Goal: Information Seeking & Learning: Learn about a topic

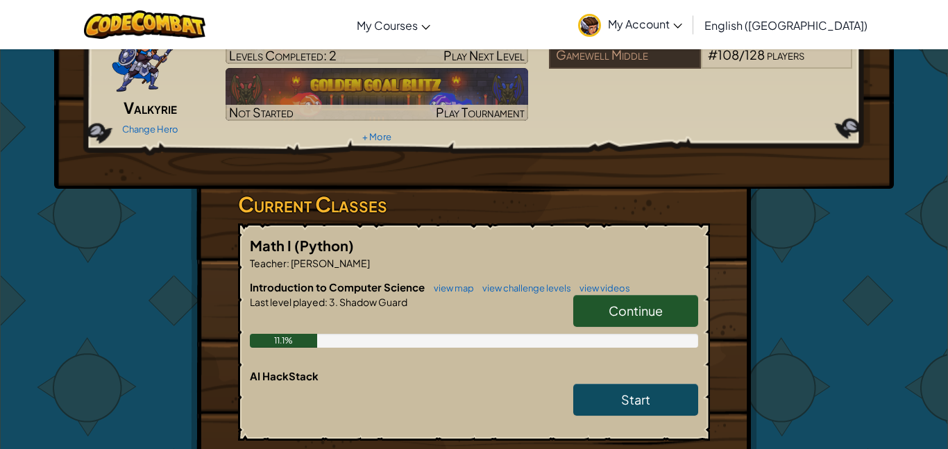
scroll to position [95, 0]
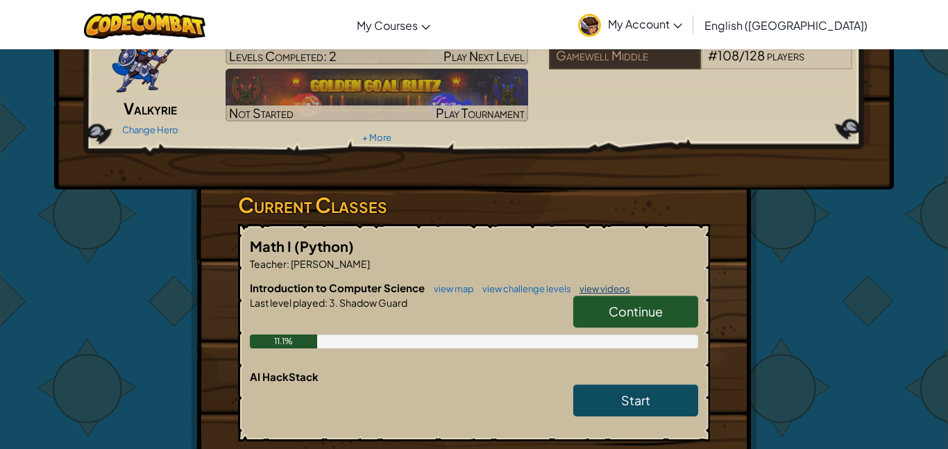
click at [582, 284] on link "view videos" at bounding box center [601, 288] width 58 height 11
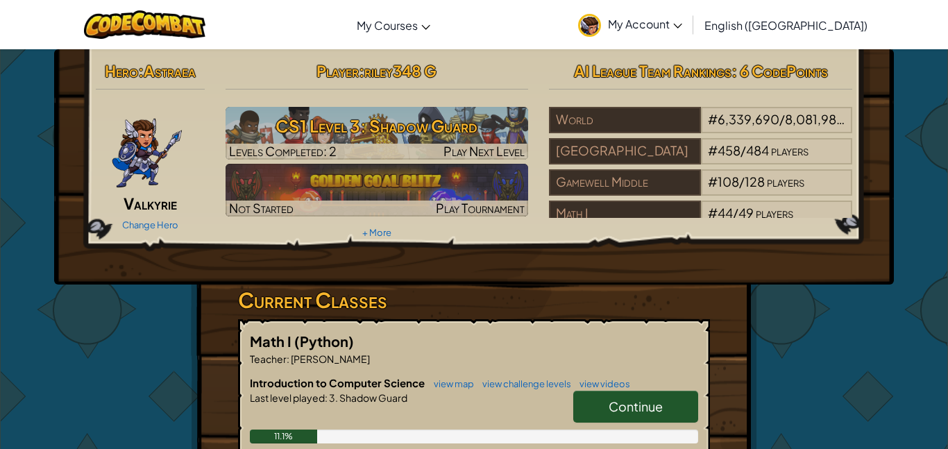
click at [602, 407] on link "Continue" at bounding box center [635, 407] width 125 height 32
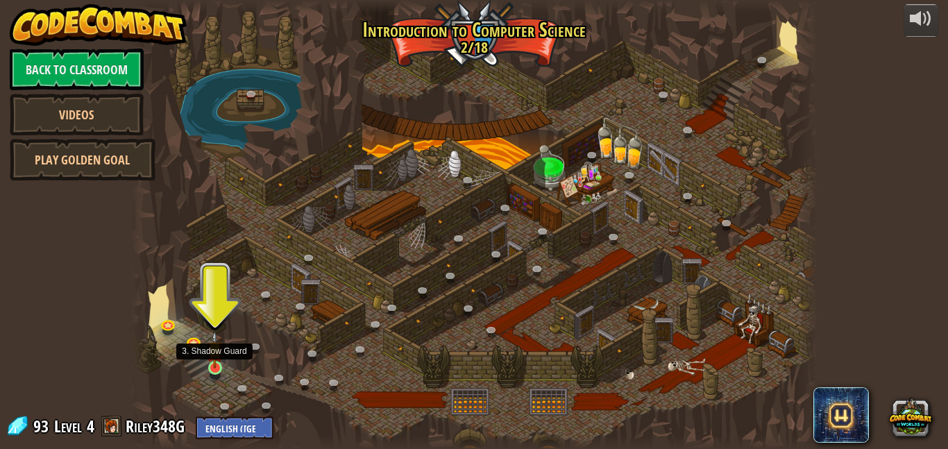
click at [221, 367] on img at bounding box center [215, 349] width 16 height 37
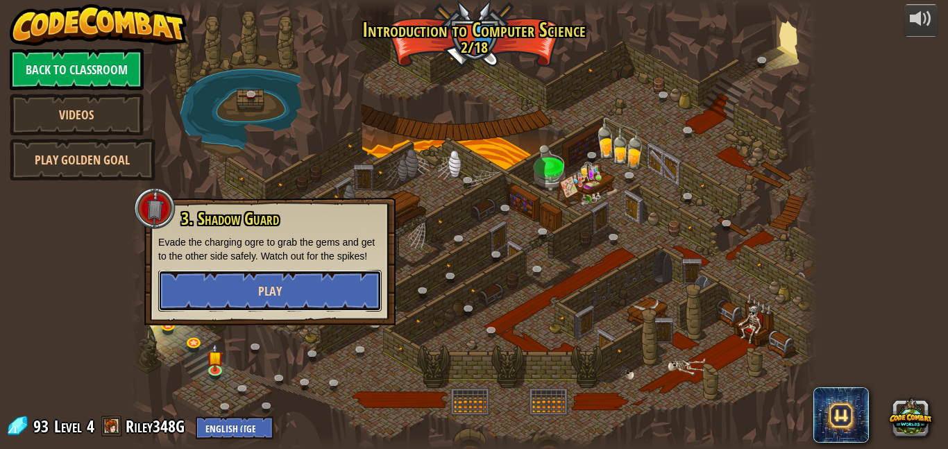
click at [248, 286] on button "Play" at bounding box center [269, 291] width 223 height 42
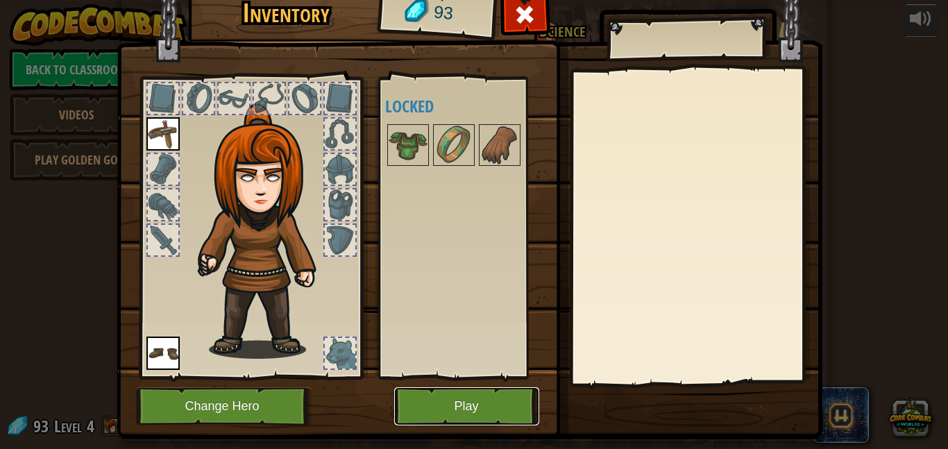
click at [515, 412] on button "Play" at bounding box center [466, 406] width 145 height 38
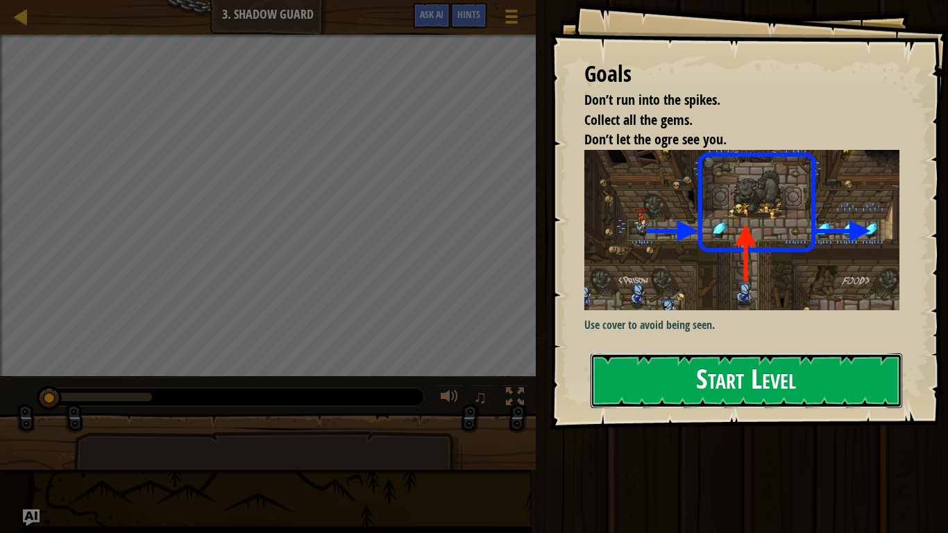
click at [700, 370] on button "Start Level" at bounding box center [745, 380] width 311 height 55
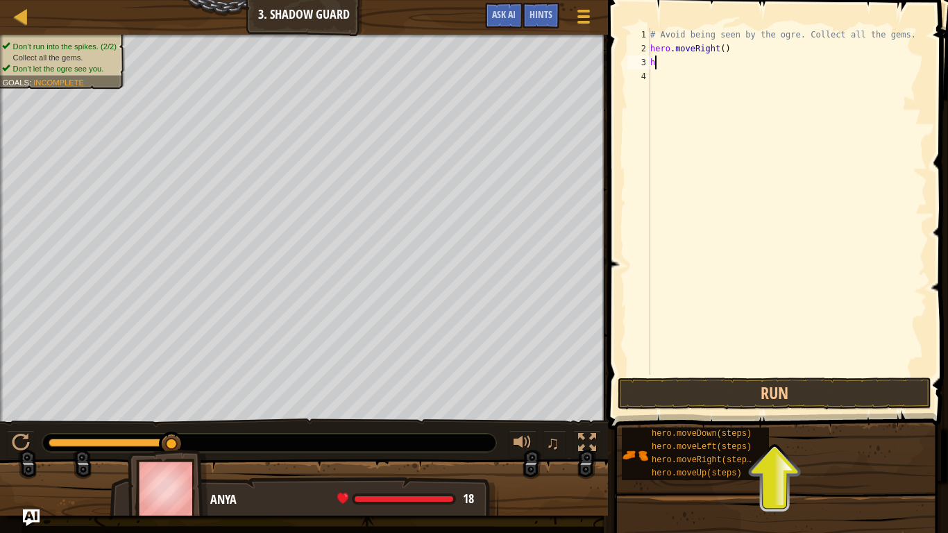
scroll to position [6, 0]
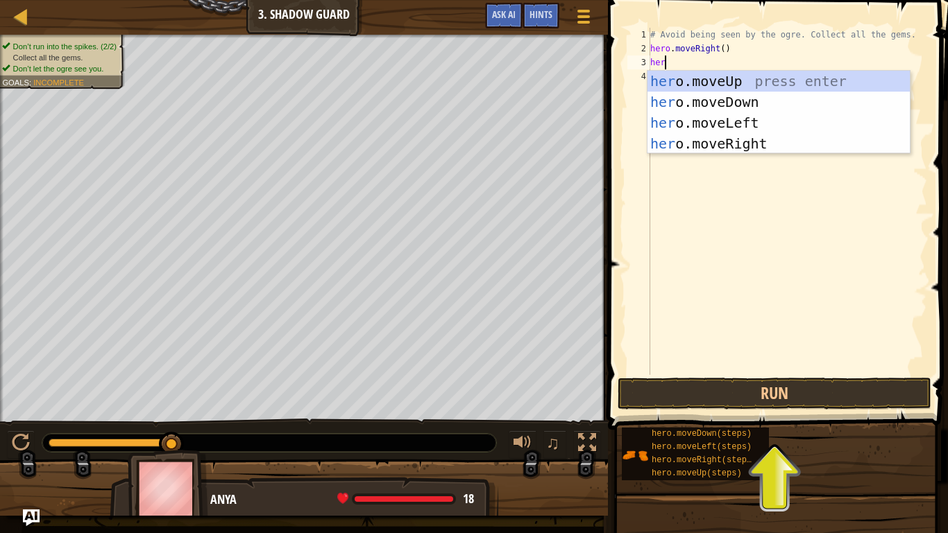
type textarea "hero"
click at [744, 80] on div "hero .moveUp press enter hero .moveDown press enter hero .moveLeft press enter …" at bounding box center [778, 133] width 262 height 125
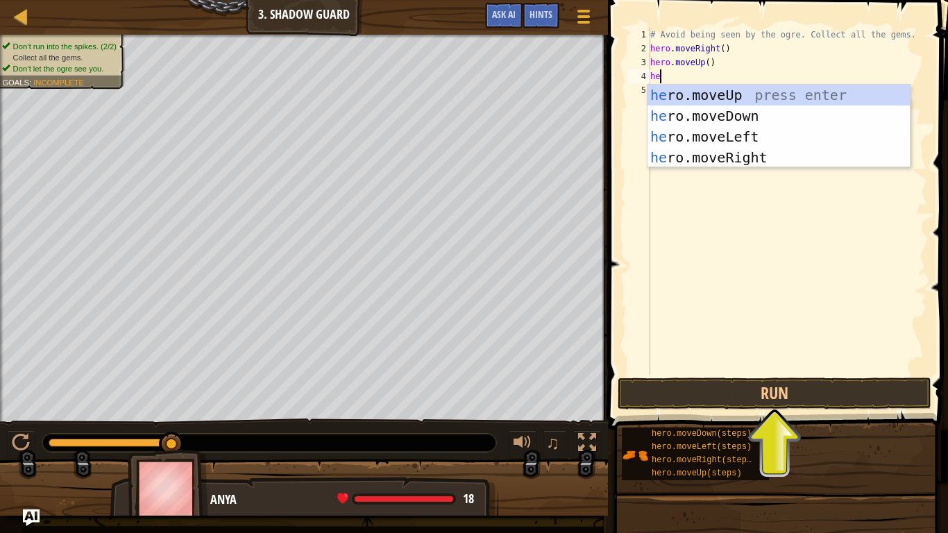
scroll to position [6, 1]
type textarea "her"
click at [766, 157] on div "her o.moveUp press enter her o.moveDown press enter her o.moveLeft press enter …" at bounding box center [778, 147] width 262 height 125
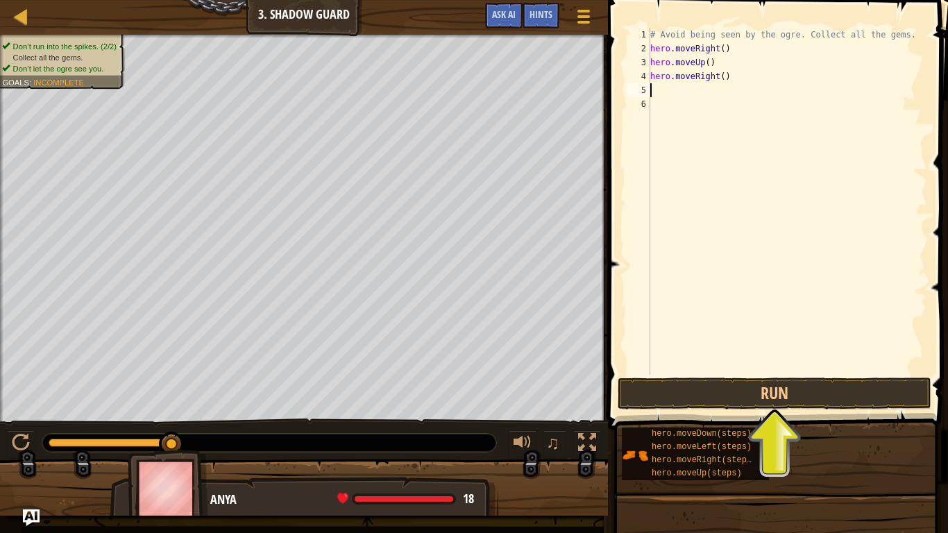
scroll to position [6, 0]
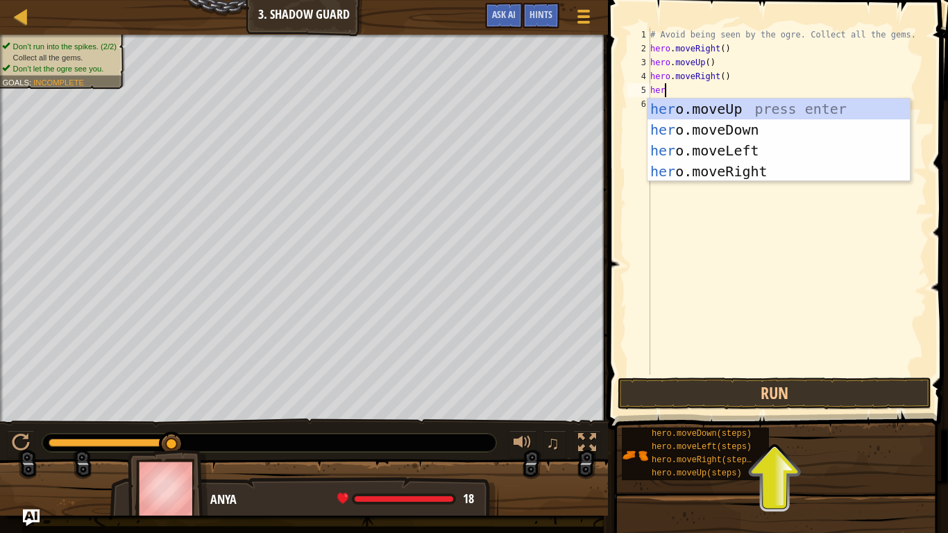
type textarea "hero"
click at [719, 130] on div "hero .moveUp press enter hero .moveDown press enter hero .moveLeft press enter …" at bounding box center [778, 161] width 262 height 125
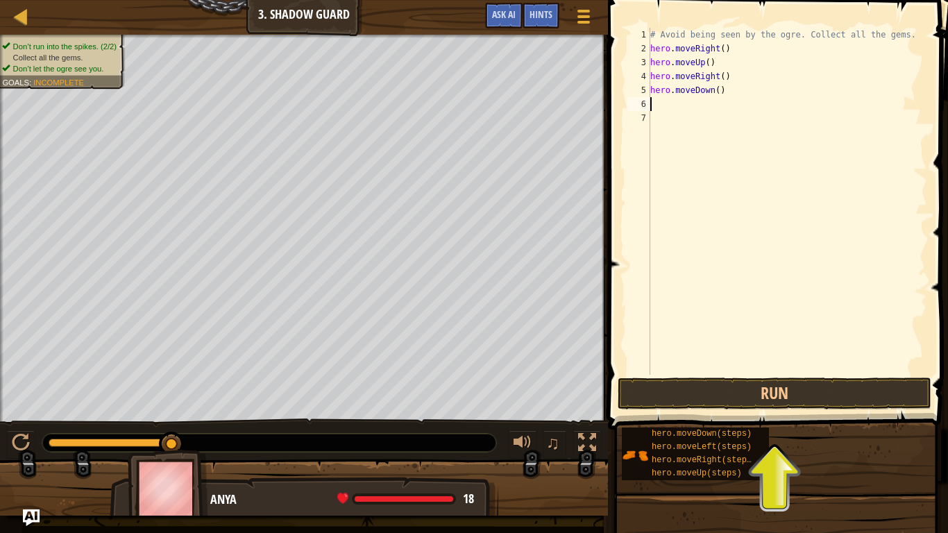
scroll to position [6, 0]
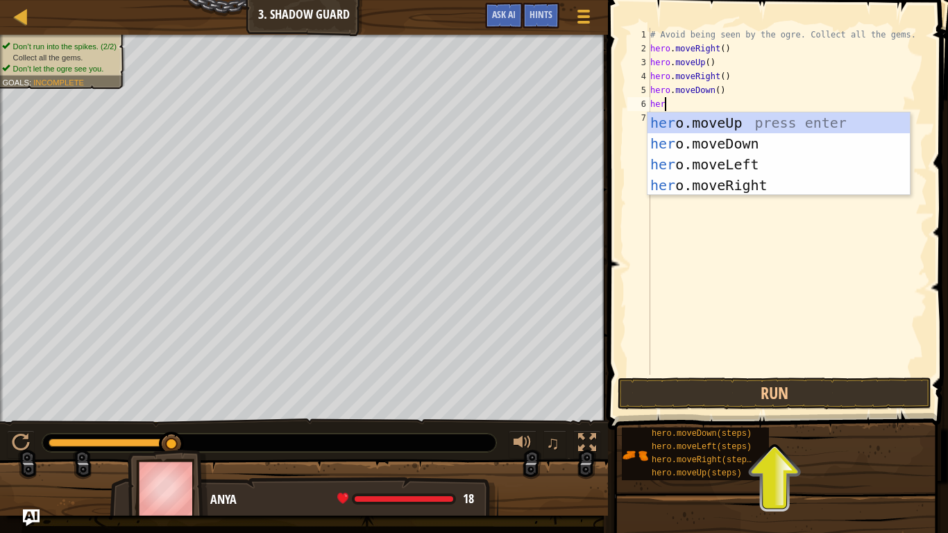
type textarea "hero"
click at [711, 188] on div "hero .moveUp press enter hero .moveDown press enter hero .moveLeft press enter …" at bounding box center [778, 174] width 262 height 125
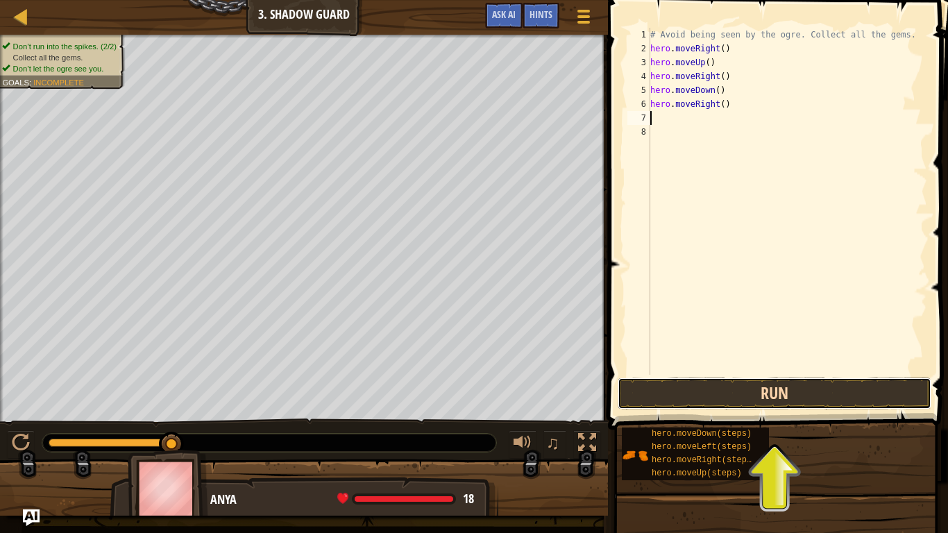
click at [764, 388] on button "Run" at bounding box center [774, 393] width 314 height 32
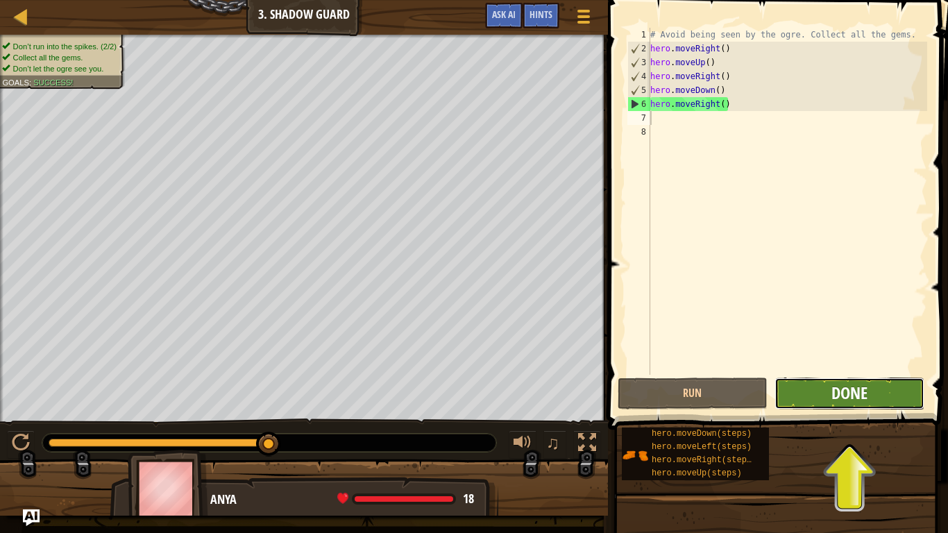
click at [843, 387] on span "Done" at bounding box center [849, 393] width 36 height 22
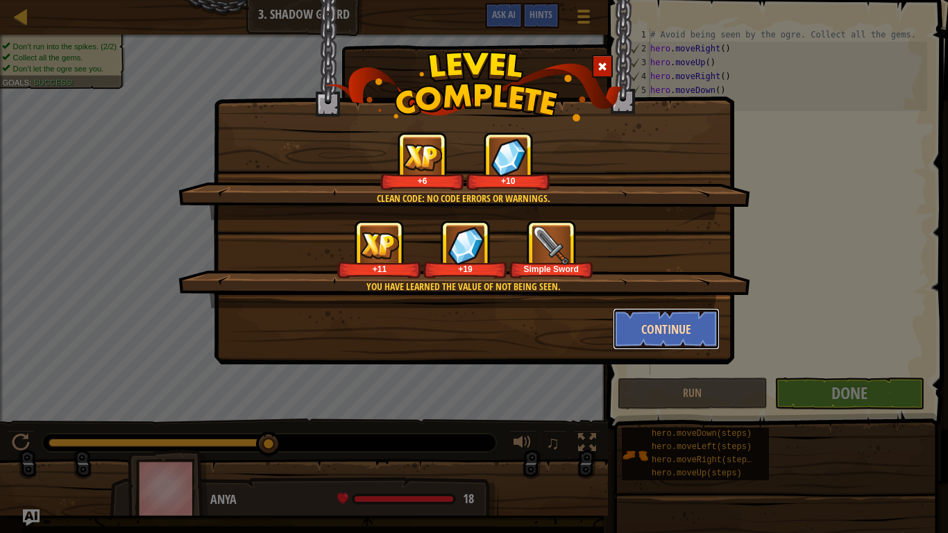
click at [672, 345] on button "Continue" at bounding box center [667, 329] width 108 height 42
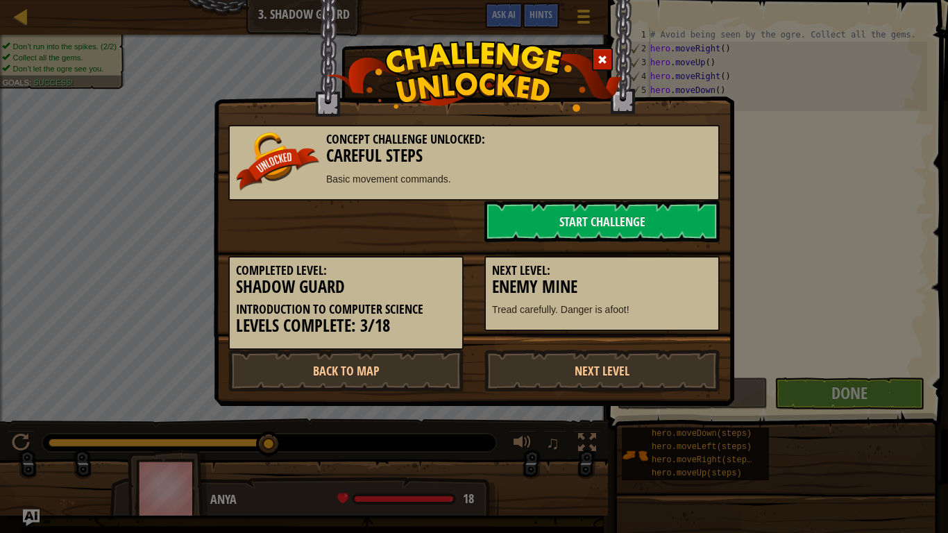
click at [670, 340] on div "Completed Level: Shadow Guard Introduction to Computer Science Levels Complete:…" at bounding box center [474, 296] width 512 height 108
click at [610, 216] on link "Start Challenge" at bounding box center [601, 221] width 235 height 42
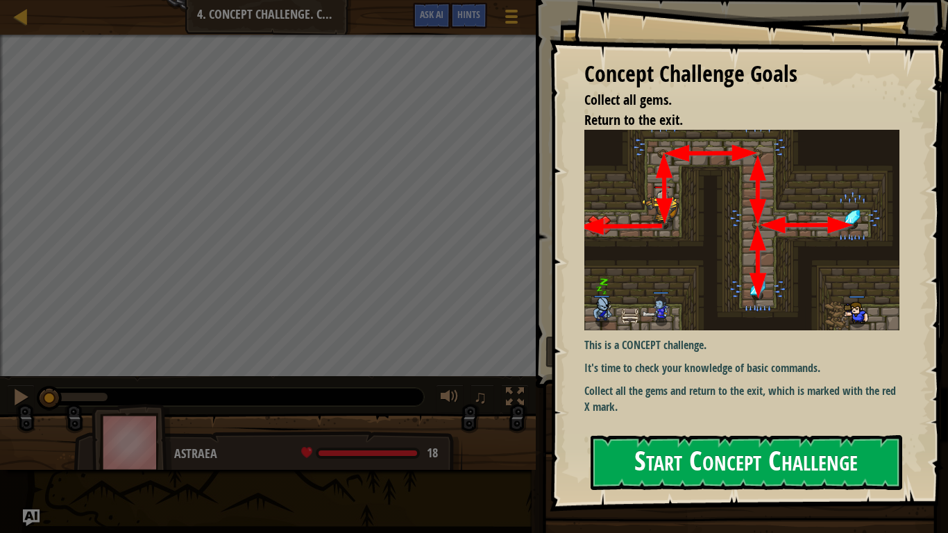
click at [667, 448] on button "Start Concept Challenge" at bounding box center [745, 462] width 311 height 55
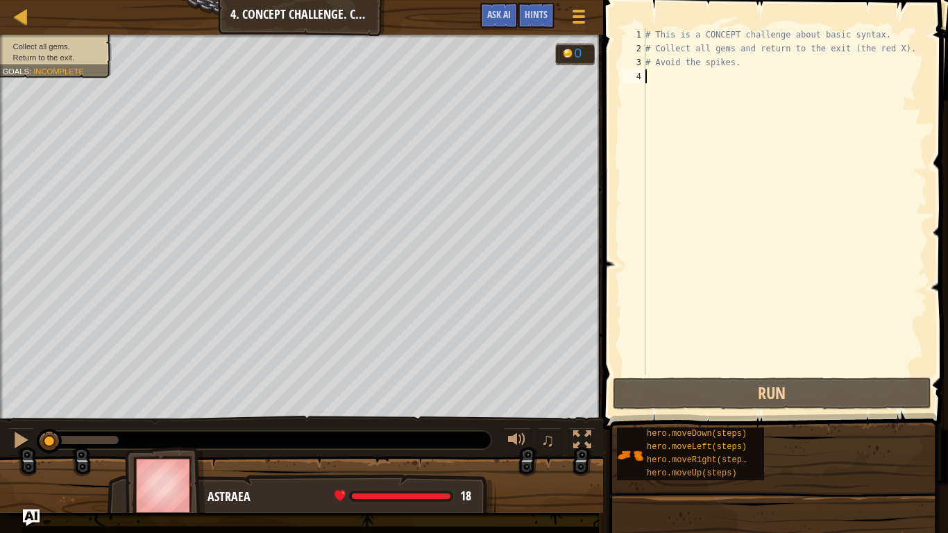
scroll to position [6, 0]
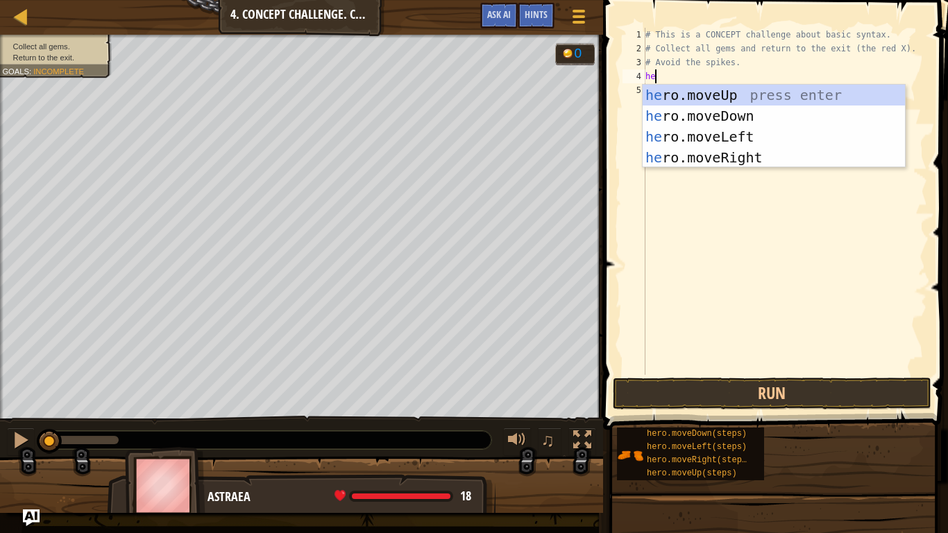
type textarea "her"
click at [764, 98] on div "her o.moveUp press enter her o.moveDown press enter her o.moveLeft press enter …" at bounding box center [773, 147] width 262 height 125
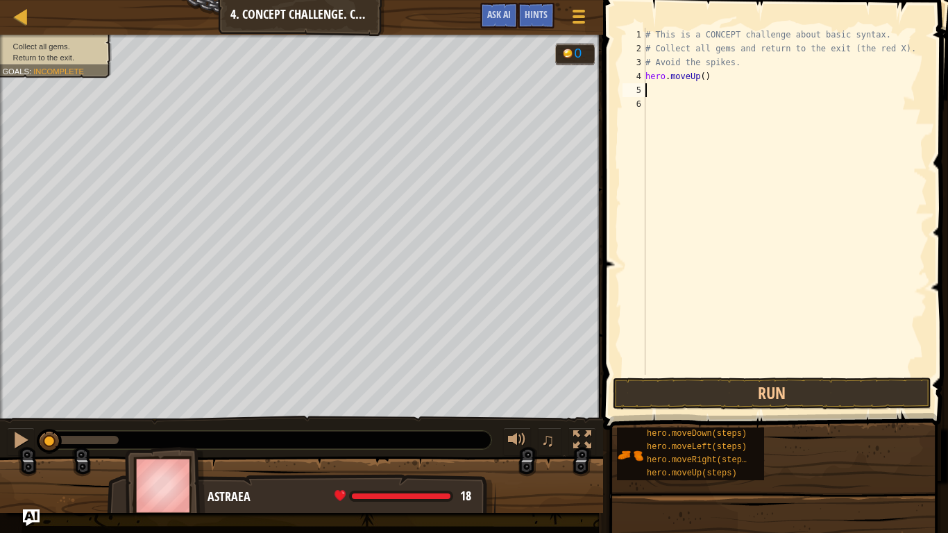
scroll to position [6, 0]
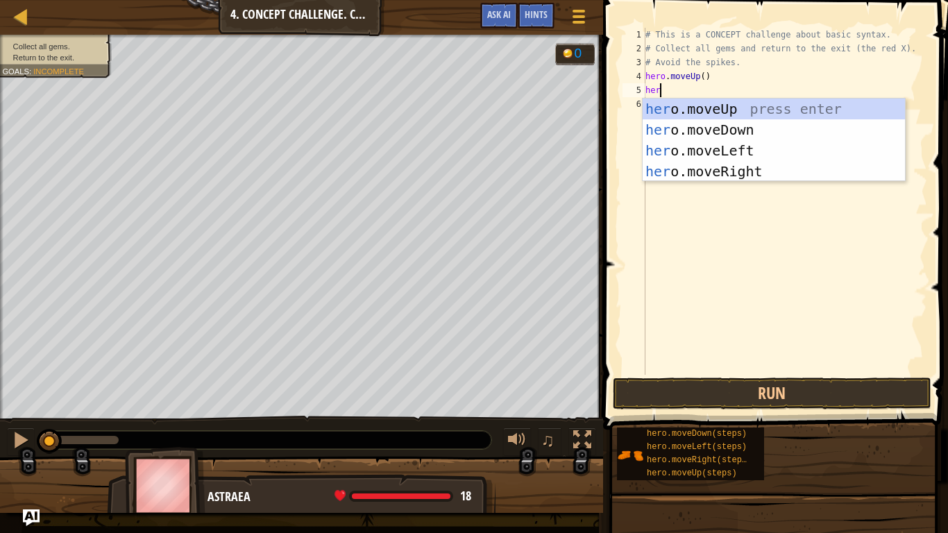
type textarea "hero"
click at [754, 171] on div "hero .moveUp press enter hero .moveDown press enter hero .moveLeft press enter …" at bounding box center [773, 161] width 262 height 125
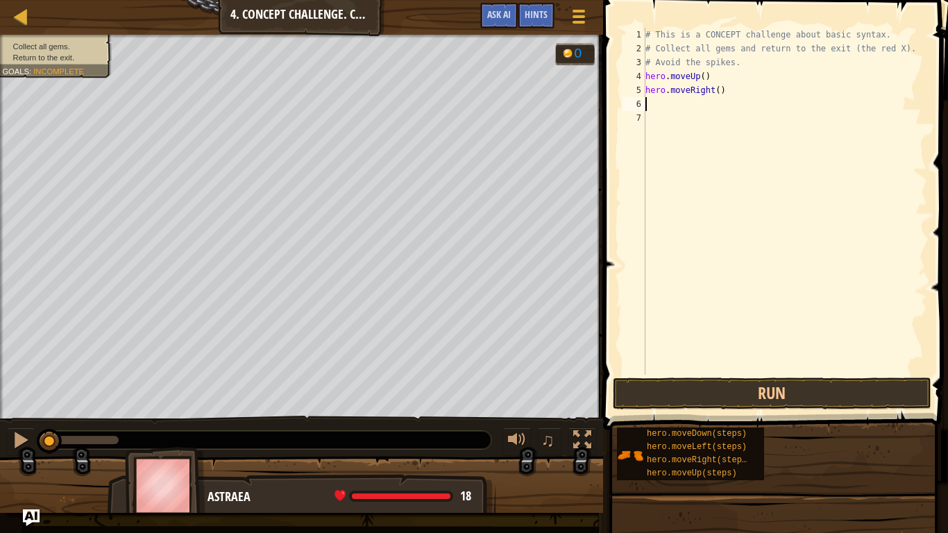
scroll to position [6, 0]
click at [749, 396] on button "Run" at bounding box center [772, 393] width 318 height 32
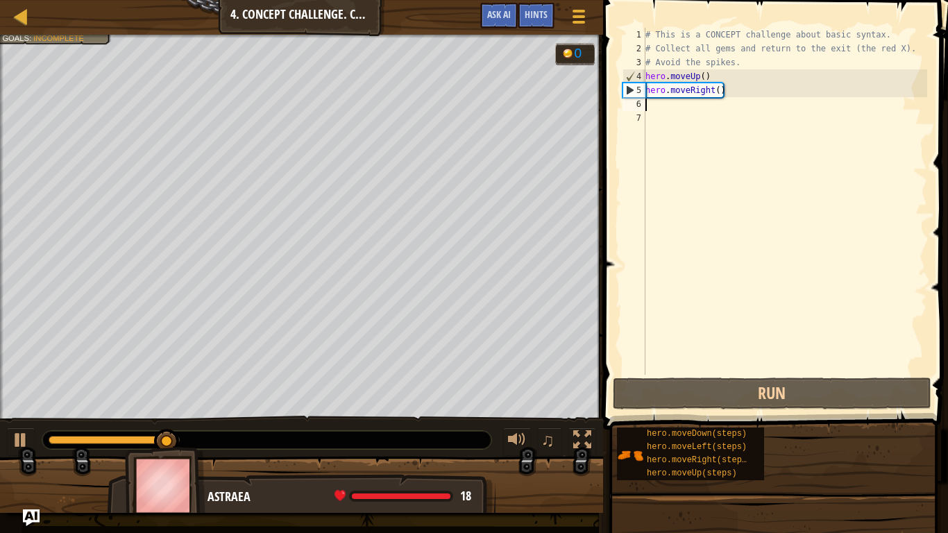
click at [658, 107] on div "# This is a CONCEPT challenge about basic syntax. # Collect all gems and return…" at bounding box center [784, 215] width 284 height 375
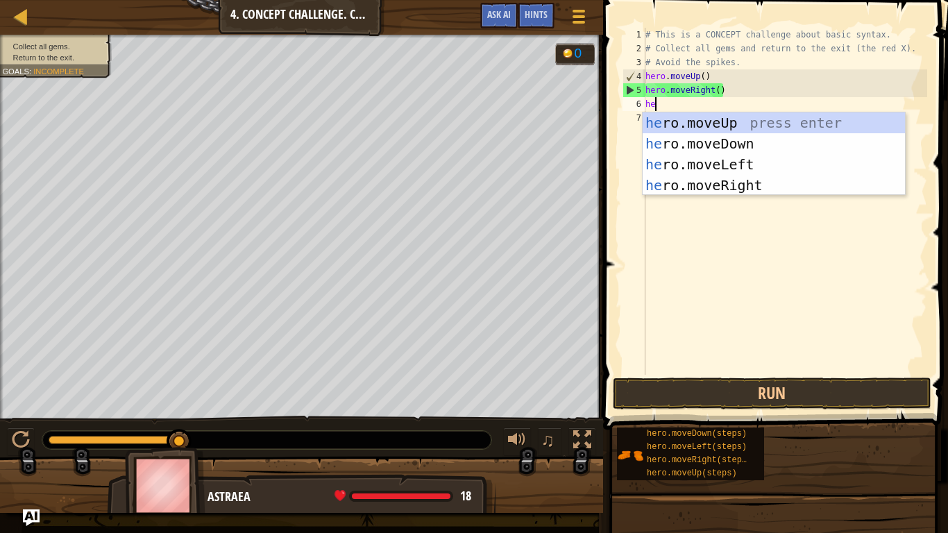
scroll to position [6, 1]
type textarea "her"
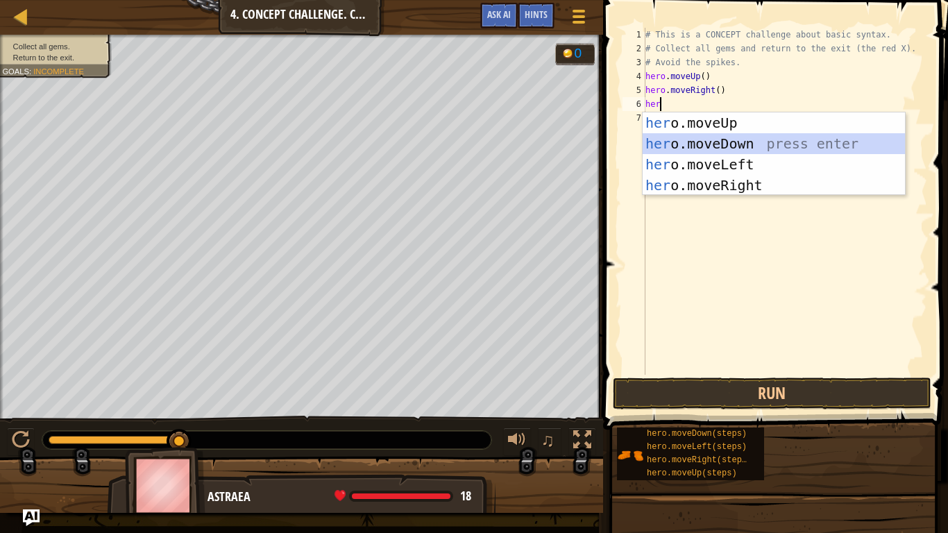
click at [708, 145] on div "her o.moveUp press enter her o.moveDown press enter her o.moveLeft press enter …" at bounding box center [773, 174] width 262 height 125
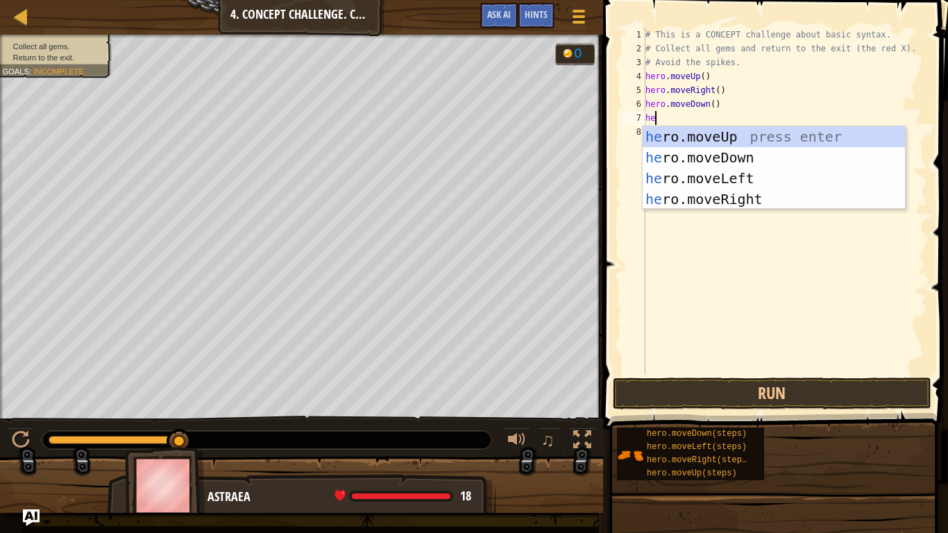
type textarea "her"
click at [751, 134] on div "her o.moveUp press enter her o.moveDown press enter her o.moveLeft press enter …" at bounding box center [773, 188] width 262 height 125
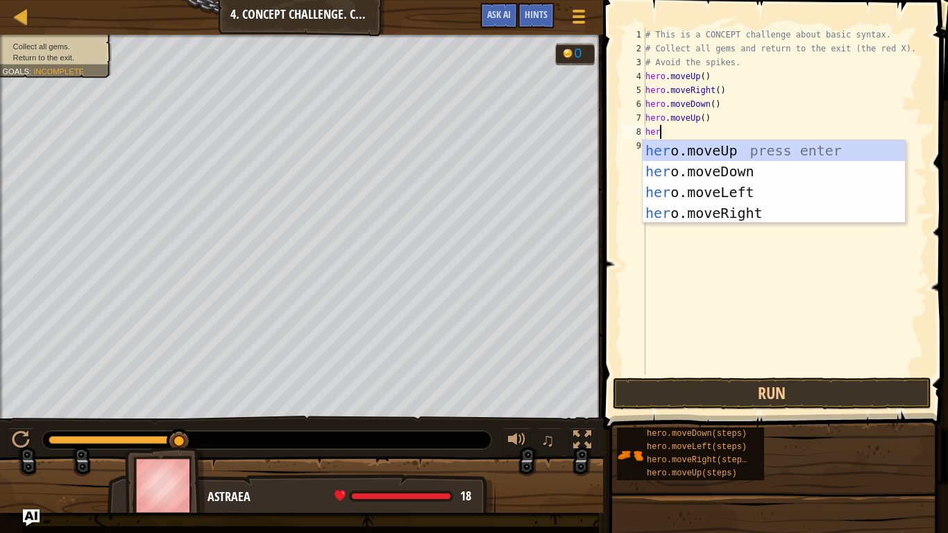
type textarea "hero"
click at [753, 172] on div "hero .moveUp press enter hero .moveDown press enter hero .moveLeft press enter …" at bounding box center [773, 202] width 262 height 125
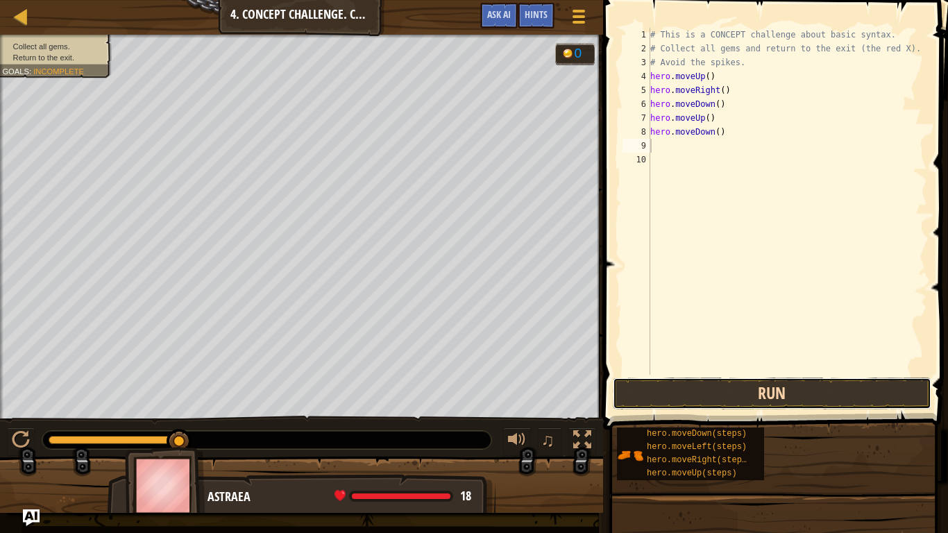
click at [718, 401] on button "Run" at bounding box center [772, 393] width 318 height 32
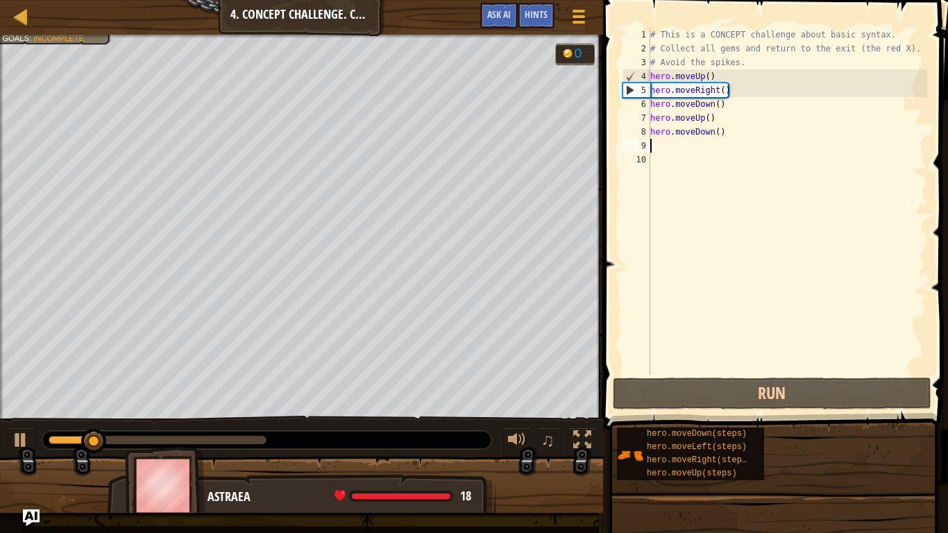
click at [737, 373] on div "# This is a CONCEPT challenge about basic syntax. # Collect all gems and return…" at bounding box center [787, 215] width 280 height 375
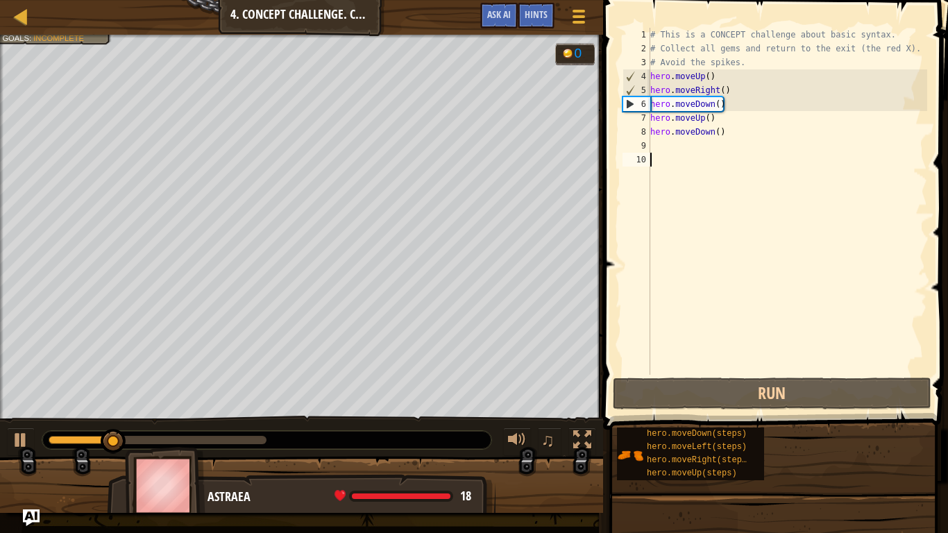
click at [706, 139] on div "# This is a CONCEPT challenge about basic syntax. # Collect all gems and return…" at bounding box center [787, 215] width 280 height 375
click at [717, 134] on div "# This is a CONCEPT challenge about basic syntax. # Collect all gems and return…" at bounding box center [787, 215] width 280 height 375
type textarea "hero.moveDown()"
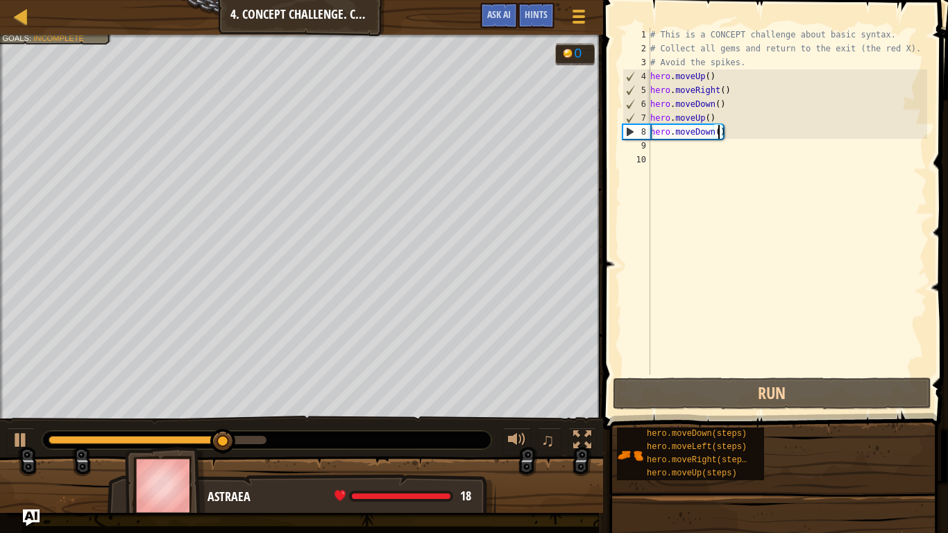
click at [696, 146] on div "# This is a CONCEPT challenge about basic syntax. # Collect all gems and return…" at bounding box center [787, 215] width 280 height 375
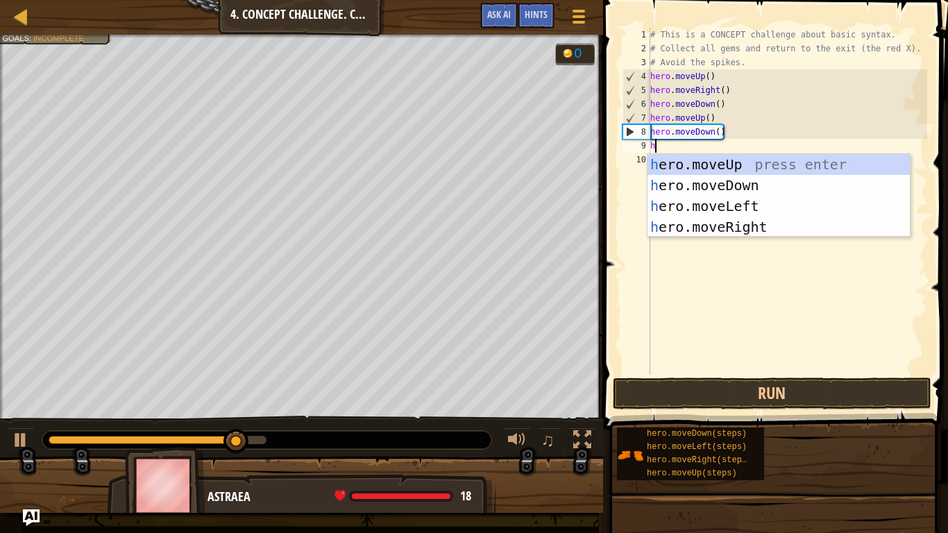
type textarea "her"
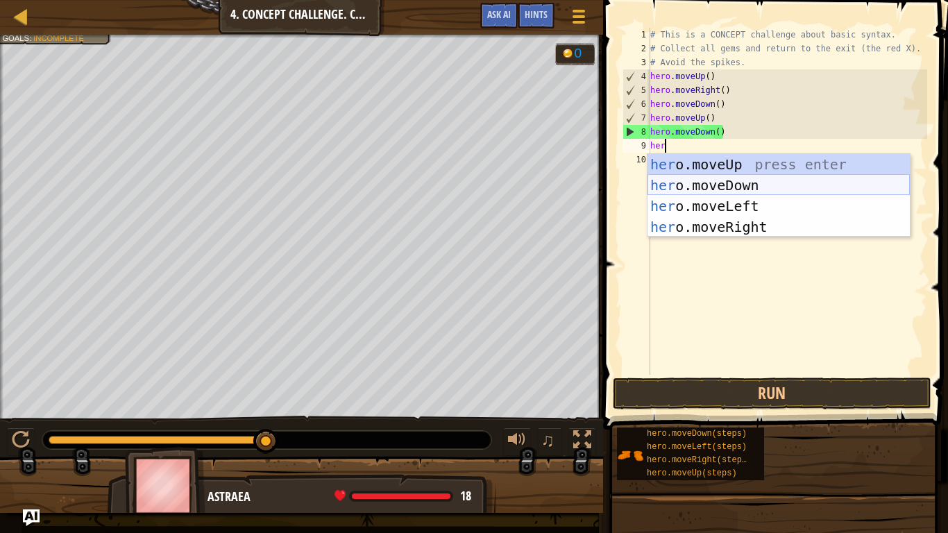
click at [706, 181] on div "her o.moveUp press enter her o.moveDown press enter her o.moveLeft press enter …" at bounding box center [778, 216] width 262 height 125
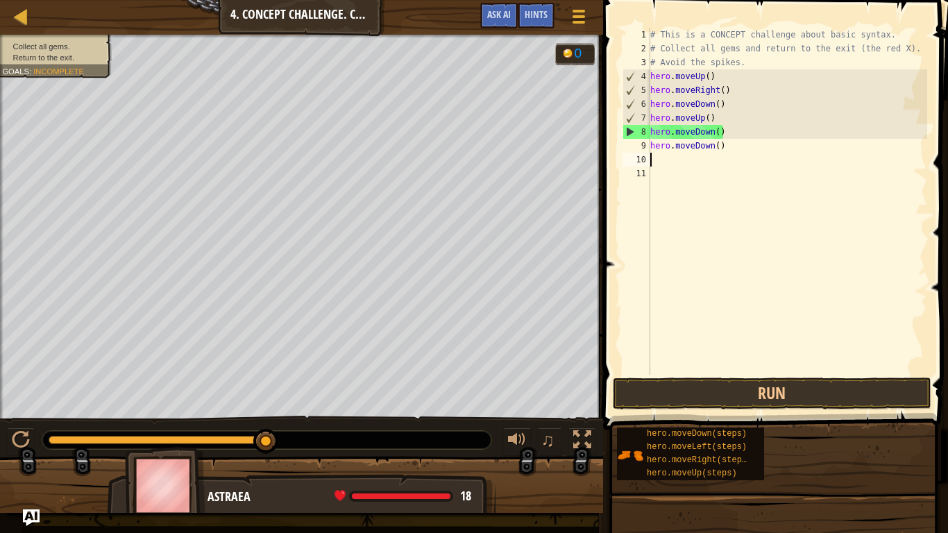
scroll to position [6, 0]
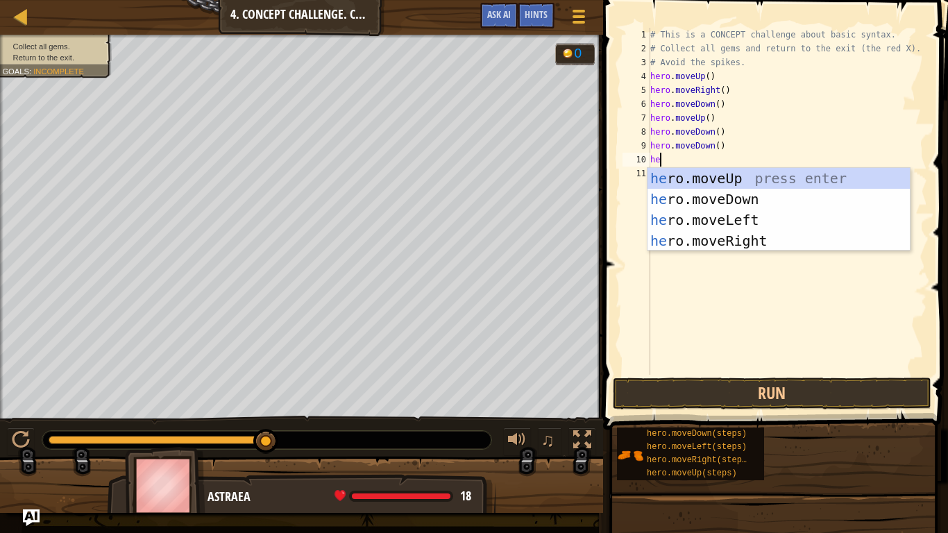
type textarea "her"
click at [717, 173] on div "her o.moveUp press enter her o.moveDown press enter her o.moveLeft press enter …" at bounding box center [778, 230] width 262 height 125
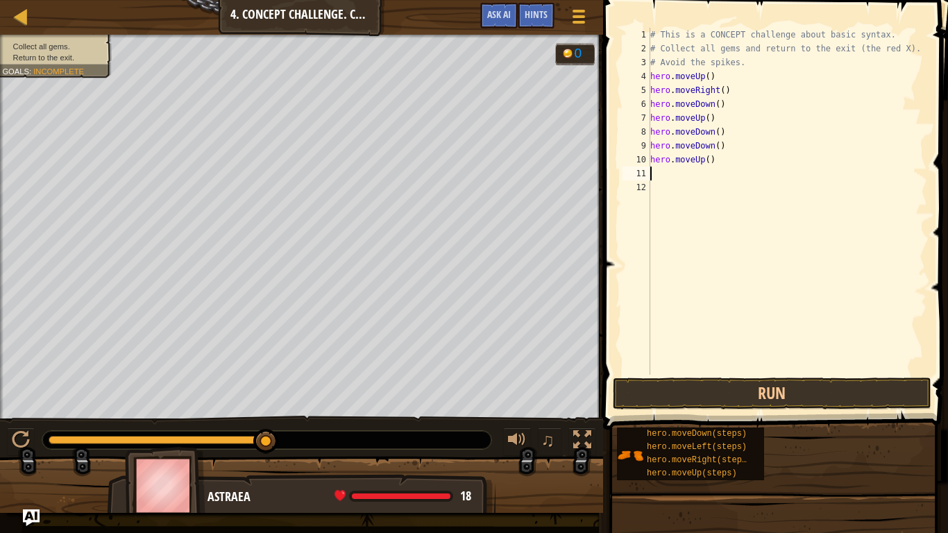
scroll to position [6, 0]
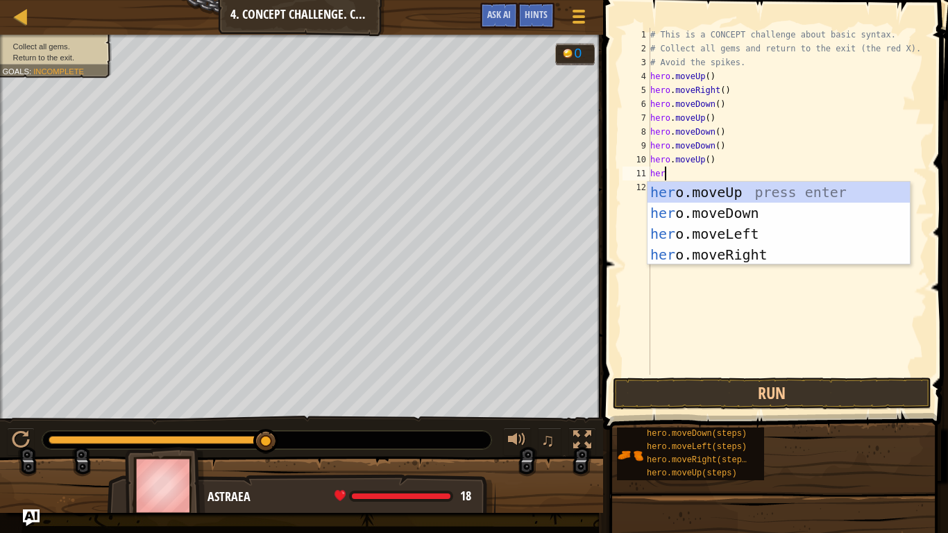
type textarea "hero"
click at [712, 247] on div "hero .moveUp press enter hero .moveDown press enter hero .moveLeft press enter …" at bounding box center [778, 244] width 262 height 125
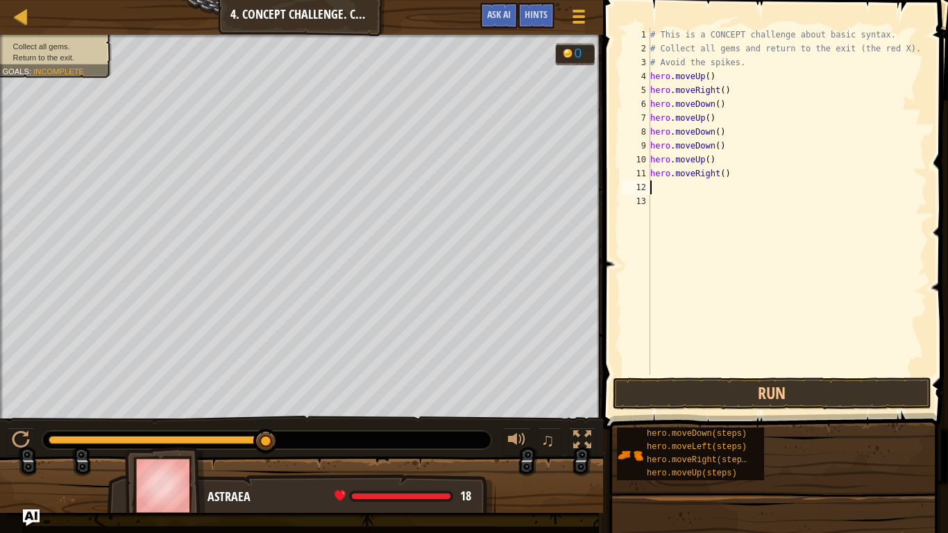
scroll to position [6, 0]
click at [772, 394] on button "Run" at bounding box center [772, 393] width 318 height 32
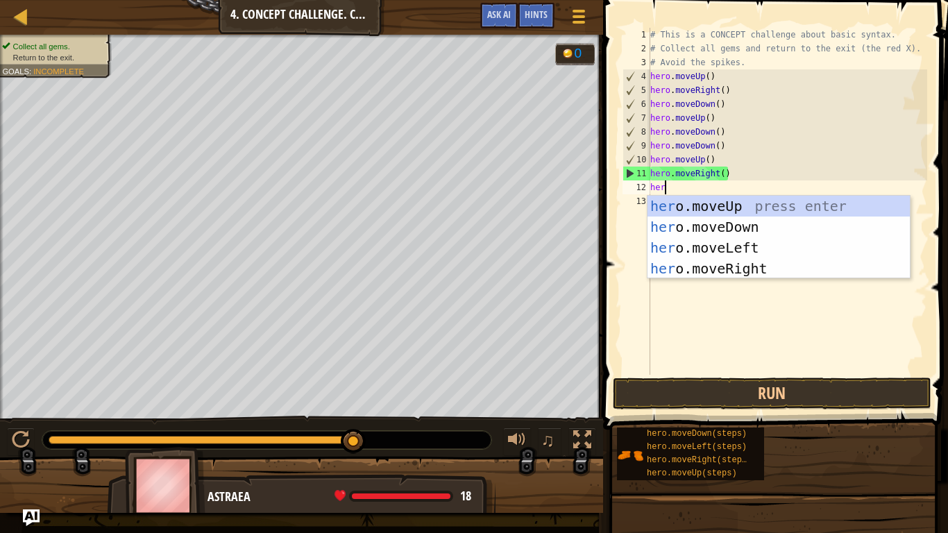
type textarea "hero"
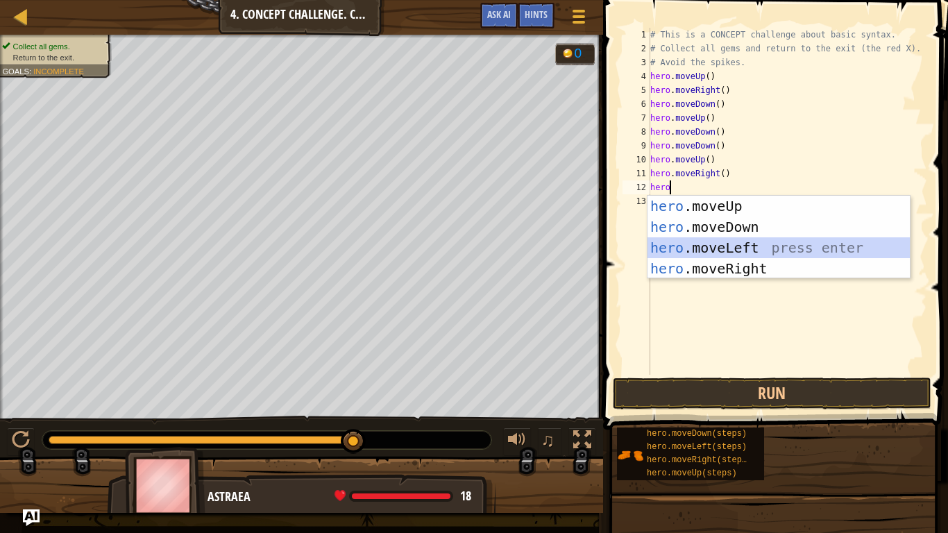
click at [689, 246] on div "hero .moveUp press enter hero .moveDown press enter hero .moveLeft press enter …" at bounding box center [778, 258] width 262 height 125
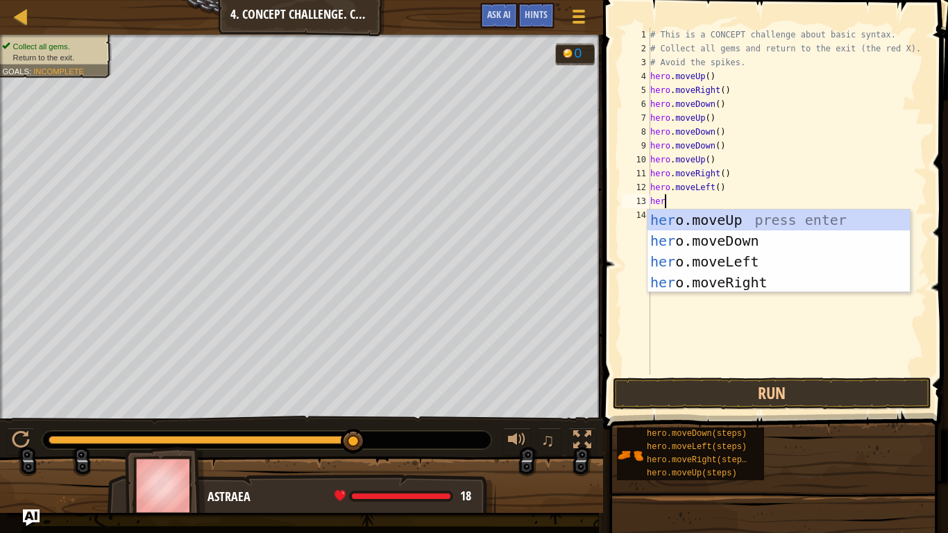
type textarea "hero"
click at [763, 218] on div "hero .moveUp press enter hero .moveDown press enter hero .moveLeft press enter …" at bounding box center [778, 272] width 262 height 125
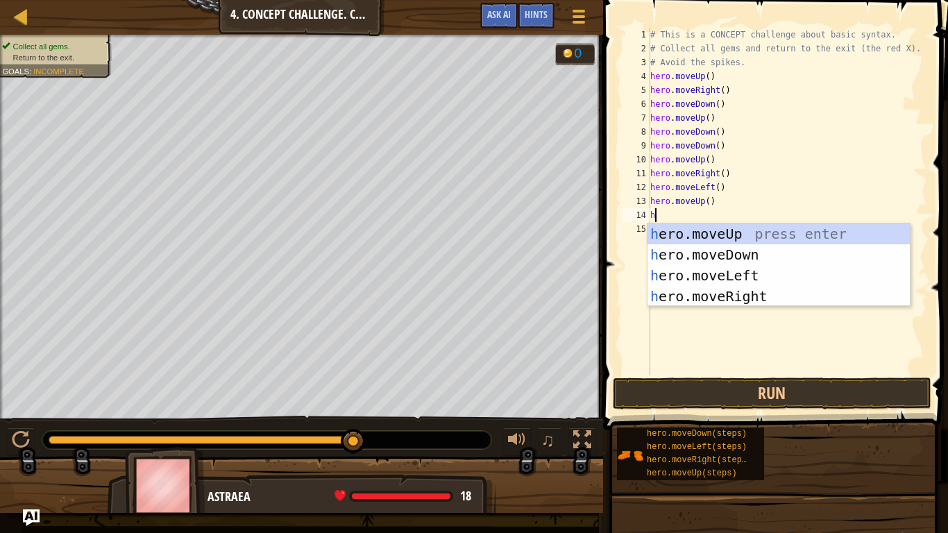
type textarea "her"
click at [761, 273] on div "her o.moveUp press enter her o.moveDown press enter her o.moveLeft press enter …" at bounding box center [778, 285] width 262 height 125
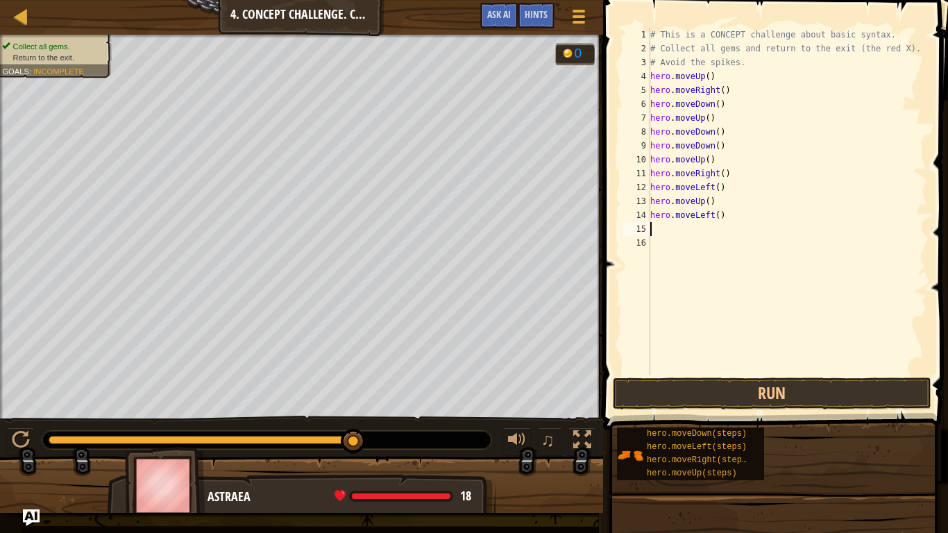
scroll to position [6, 0]
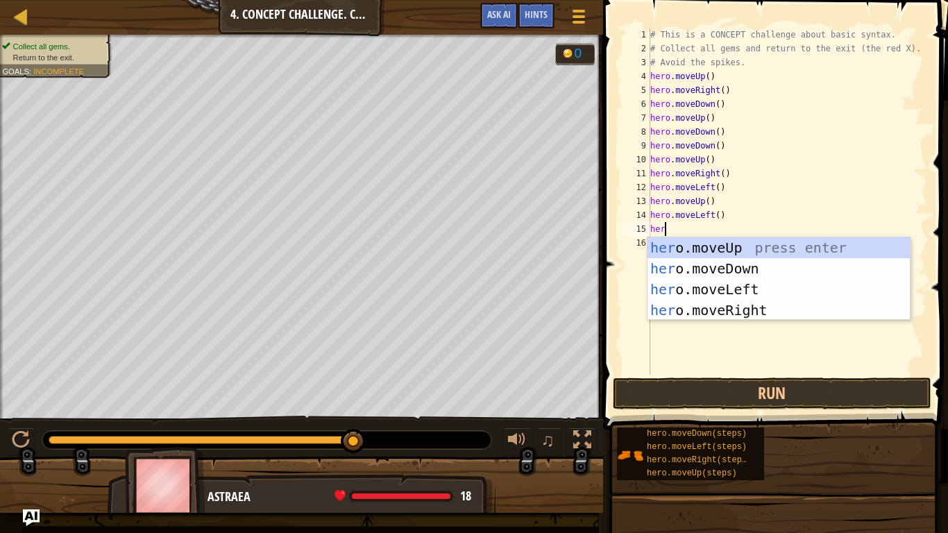
type textarea "hero"
click at [719, 267] on div "hero .moveUp press enter hero .moveDown press enter hero .moveLeft press enter …" at bounding box center [778, 299] width 262 height 125
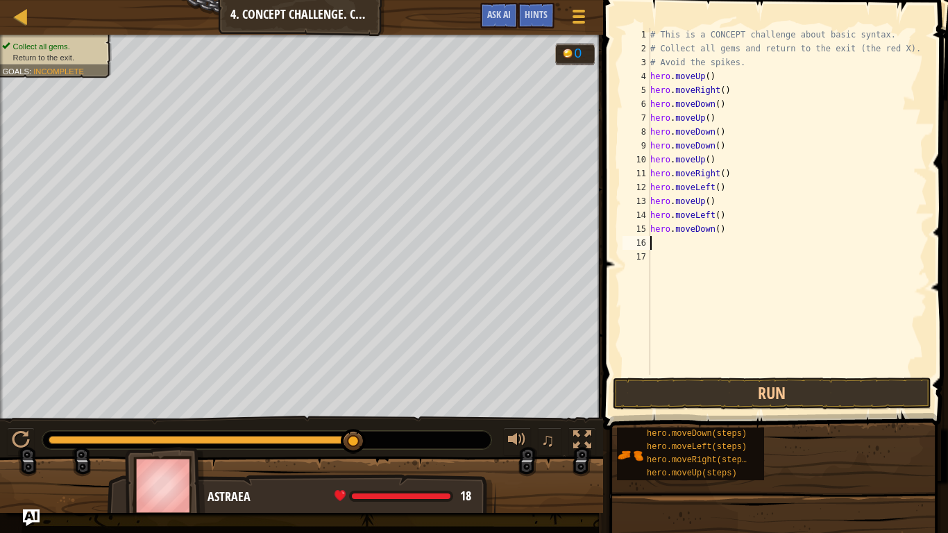
scroll to position [6, 0]
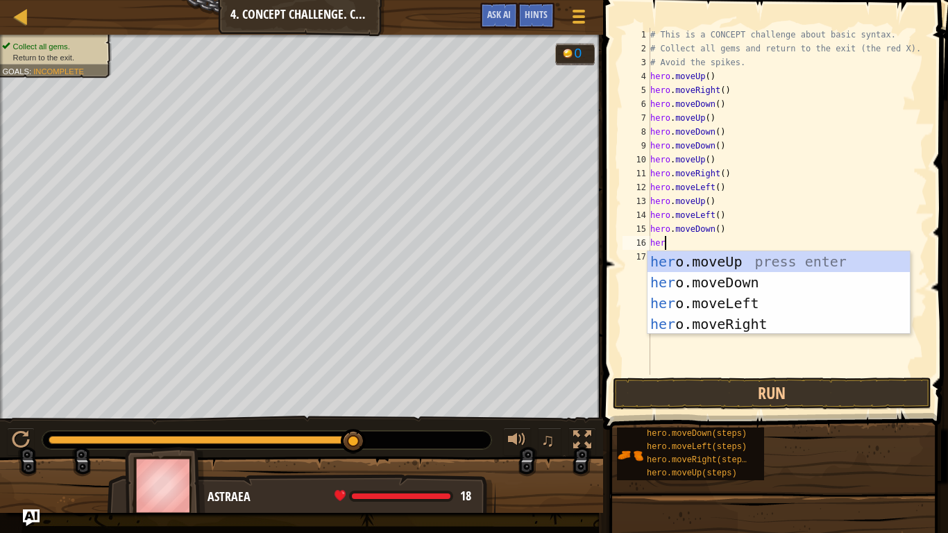
type textarea "hero"
click at [730, 306] on div "hero .moveUp press enter hero .moveDown press enter hero .moveLeft press enter …" at bounding box center [778, 313] width 262 height 125
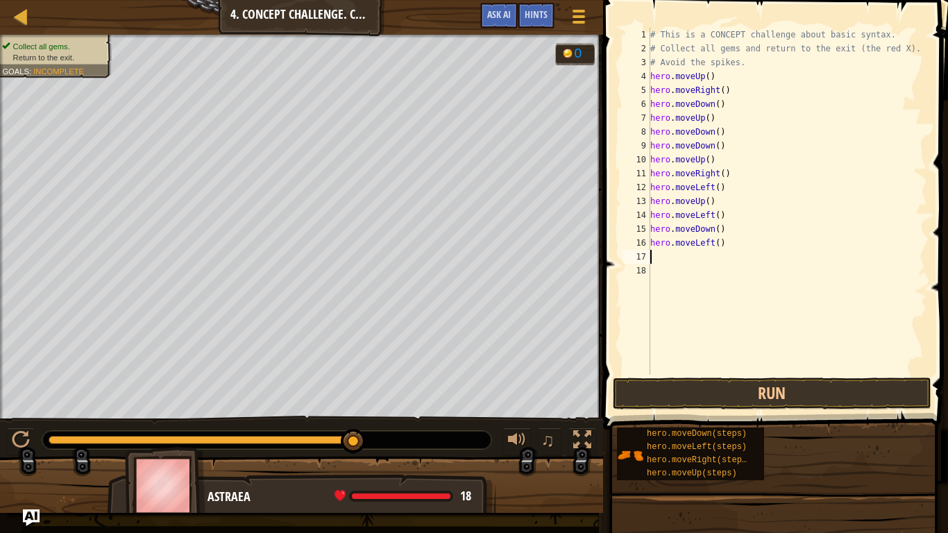
scroll to position [6, 0]
click at [738, 373] on div "# This is a CONCEPT challenge about basic syntax. # Collect all gems and return…" at bounding box center [787, 215] width 280 height 375
click at [743, 398] on button "Run" at bounding box center [772, 393] width 318 height 32
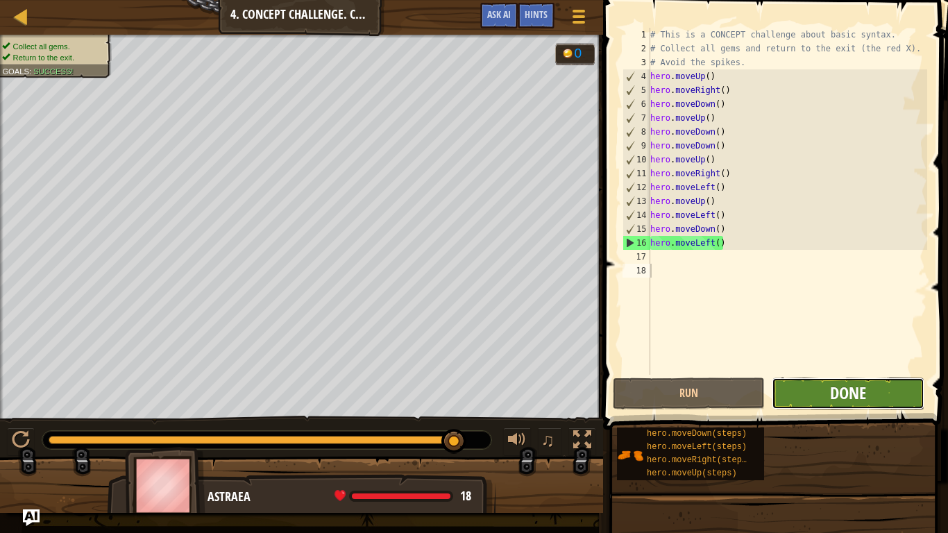
click at [849, 392] on span "Done" at bounding box center [848, 393] width 36 height 22
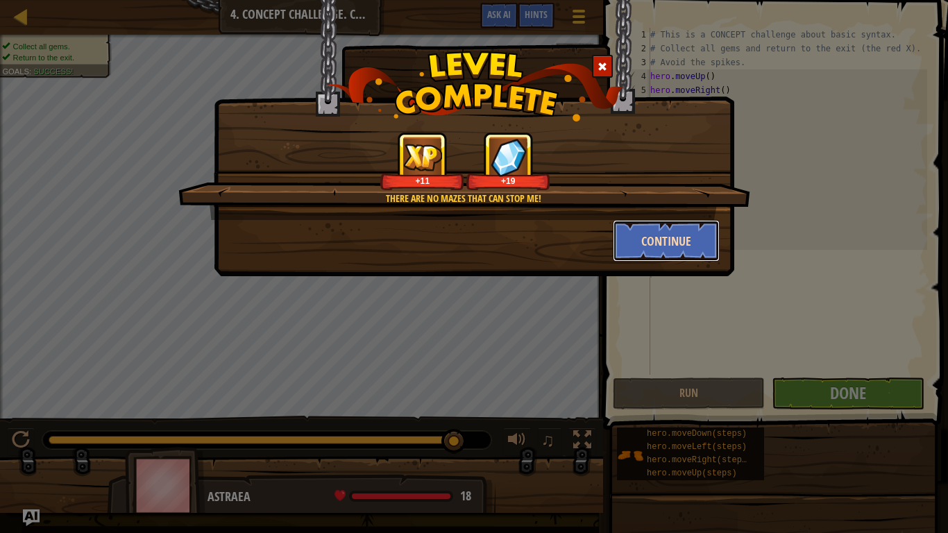
click at [627, 250] on button "Continue" at bounding box center [667, 241] width 108 height 42
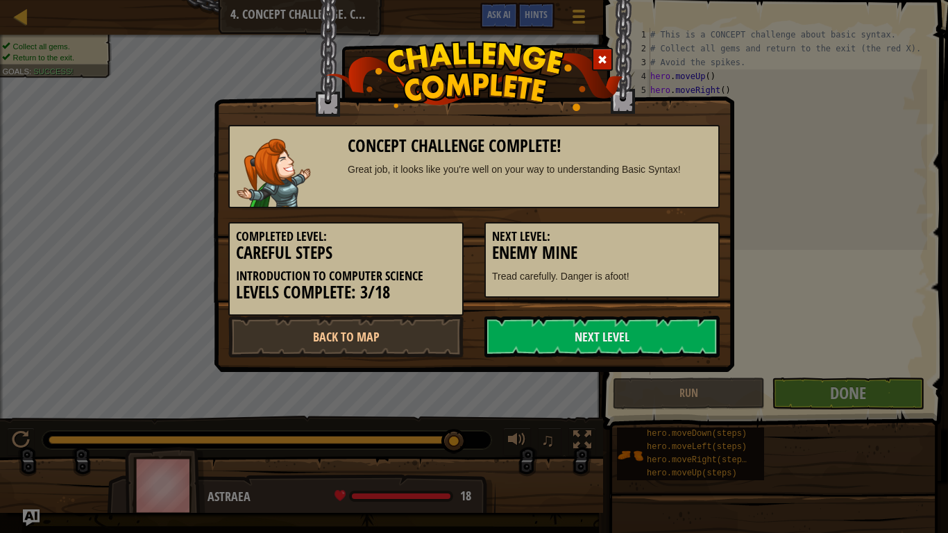
click at [627, 250] on h3 "Enemy Mine" at bounding box center [602, 252] width 220 height 19
click at [603, 327] on link "Next Level" at bounding box center [601, 337] width 235 height 42
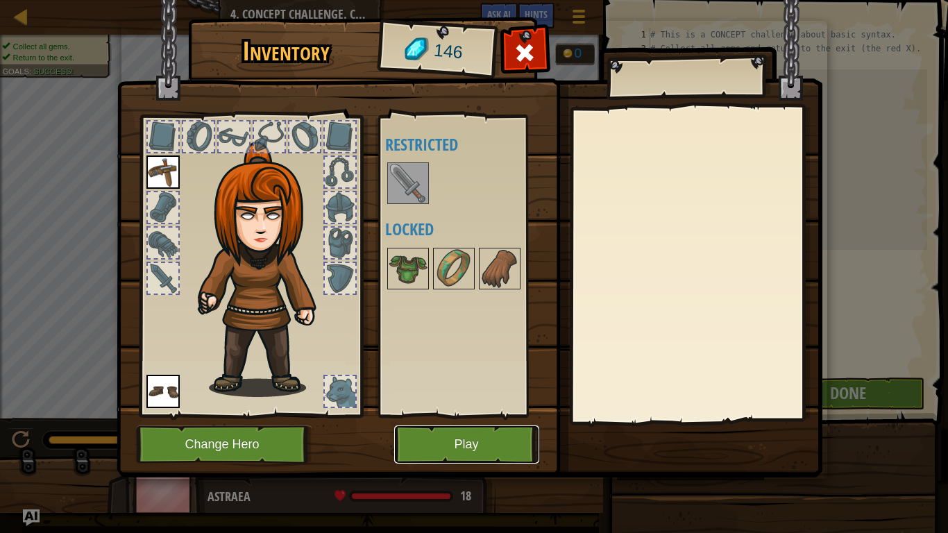
click at [497, 448] on button "Play" at bounding box center [466, 444] width 145 height 38
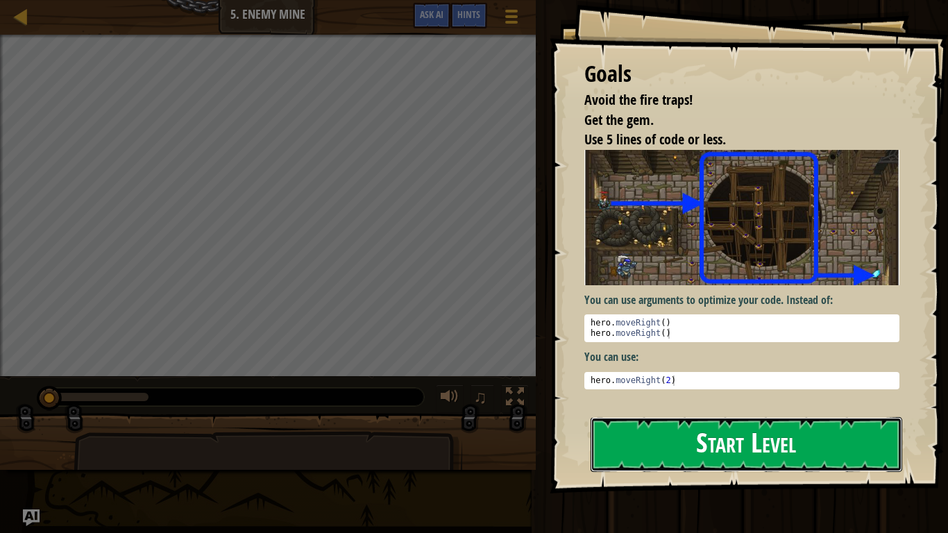
click at [717, 448] on button "Start Level" at bounding box center [745, 444] width 311 height 55
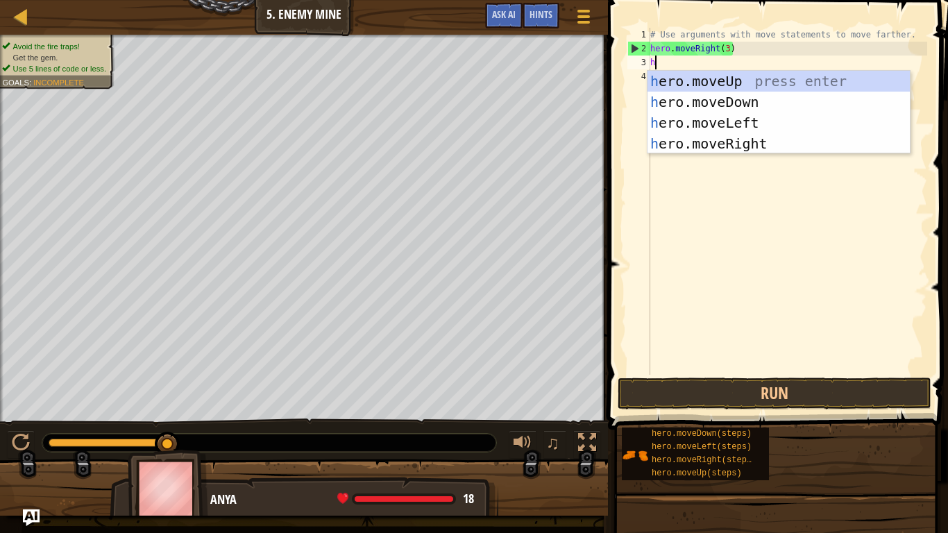
scroll to position [6, 0]
type textarea "her"
